Goal: Find specific page/section: Find specific page/section

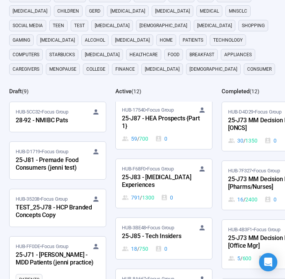
scroll to position [427, 0]
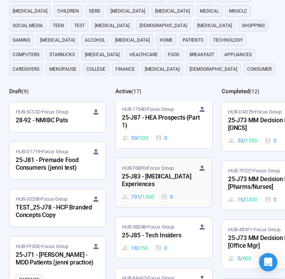
click at [166, 176] on div "25-J83 - [MEDICAL_DATA] Experiences" at bounding box center [164, 181] width 84 height 18
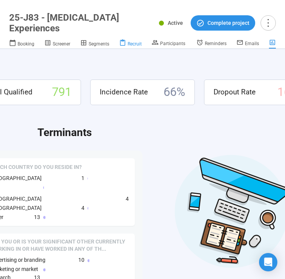
click at [133, 44] on span "Recruit" at bounding box center [135, 43] width 14 height 5
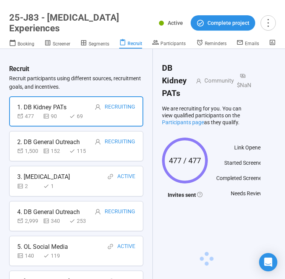
click at [77, 184] on div "2 1" at bounding box center [76, 186] width 118 height 8
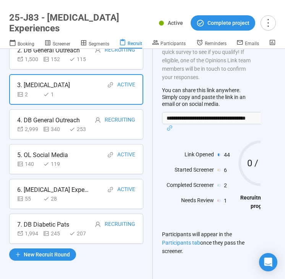
scroll to position [81, 0]
